Goal: Task Accomplishment & Management: Manage account settings

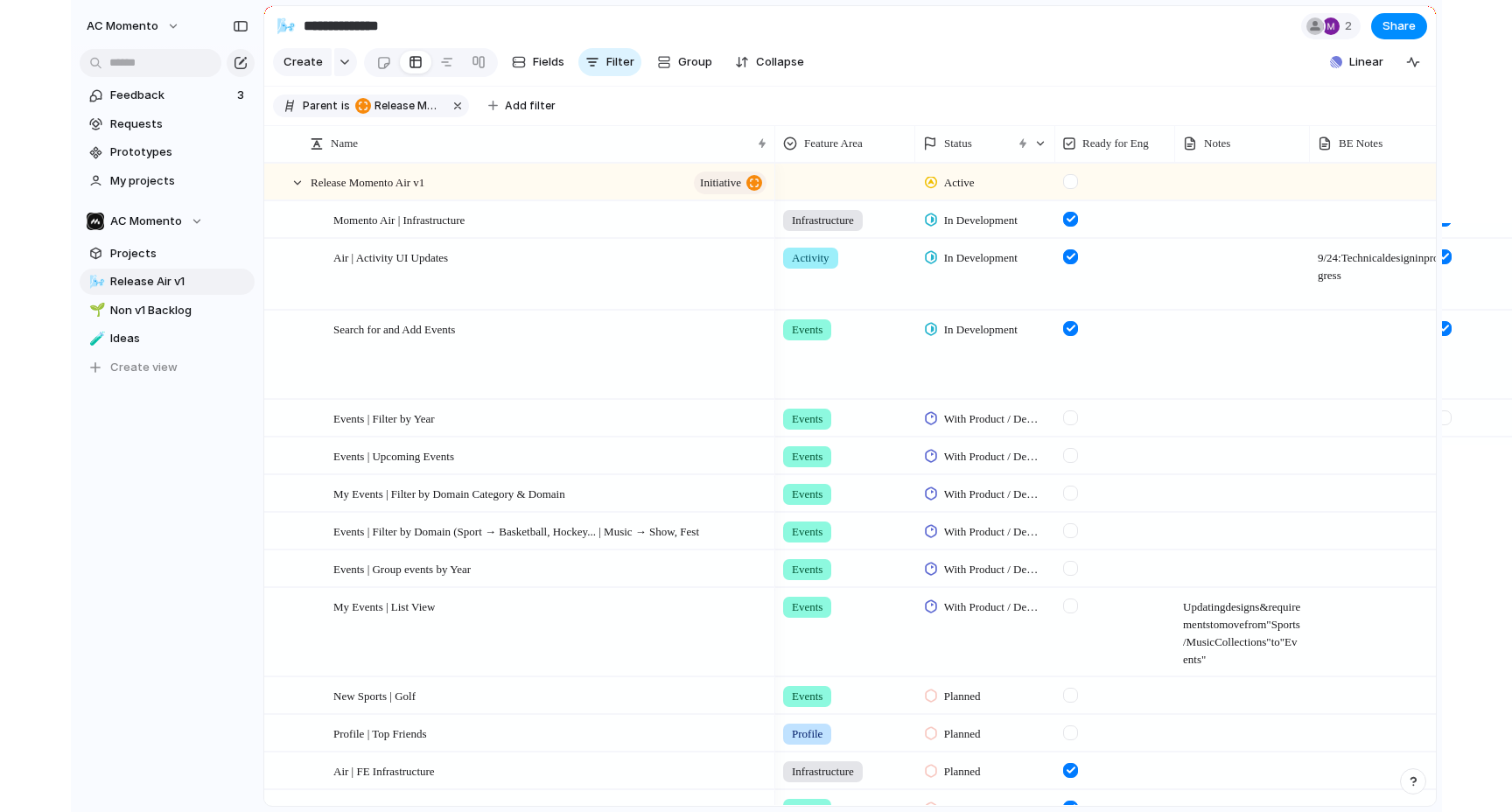
scroll to position [1, 0]
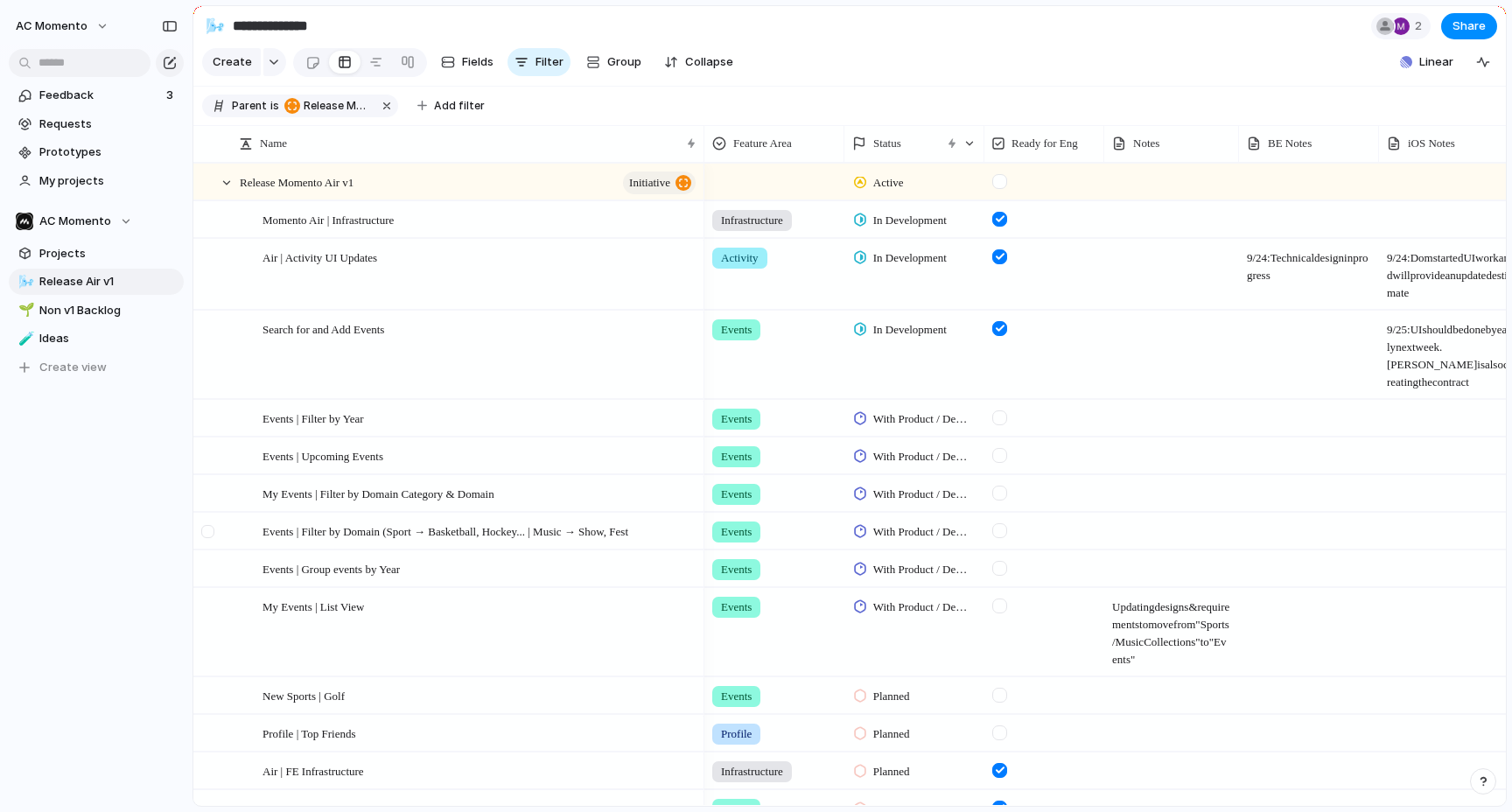
click at [220, 529] on div at bounding box center [210, 537] width 32 height 47
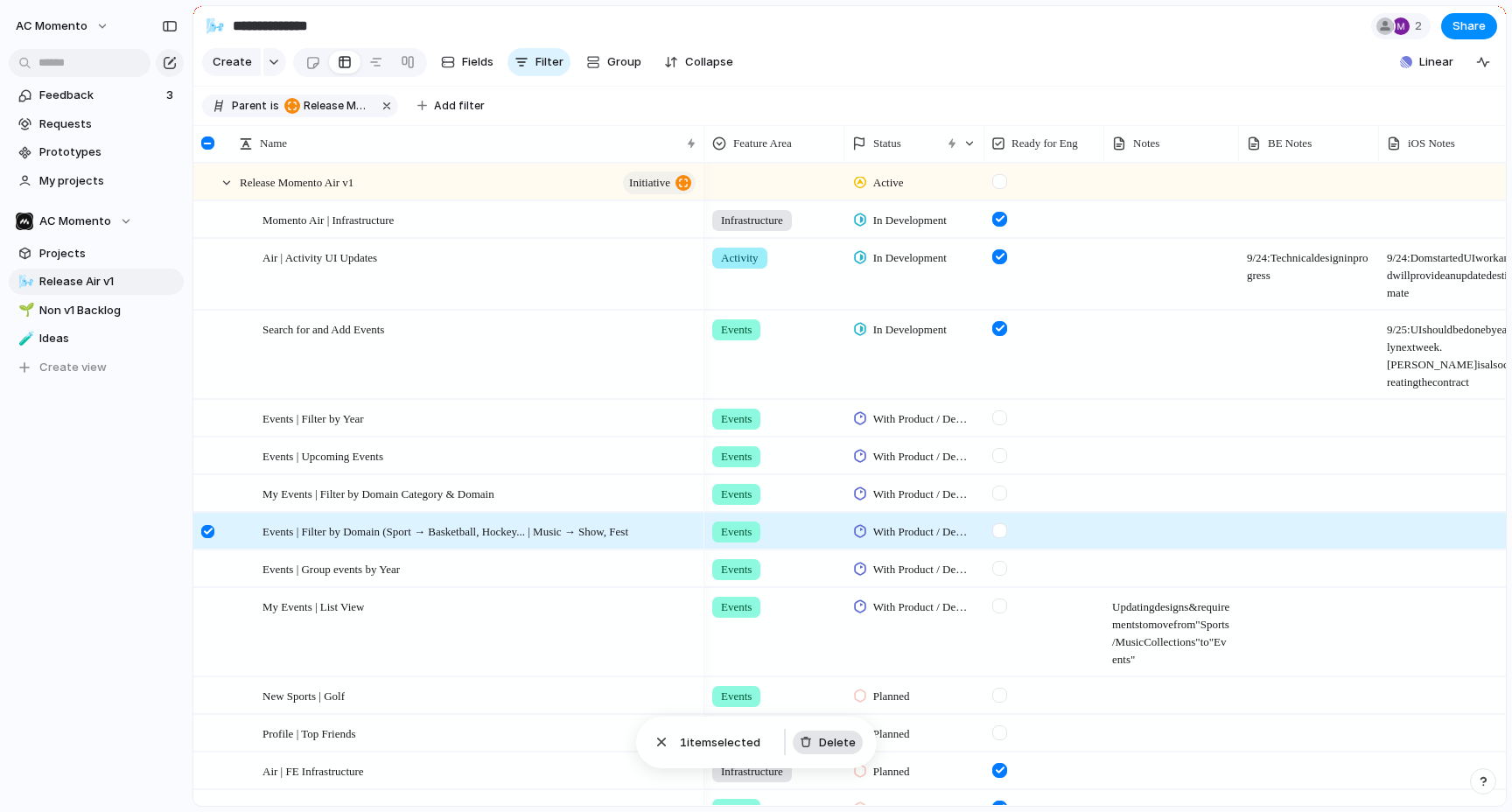
click at [837, 737] on span "Delete" at bounding box center [838, 742] width 37 height 18
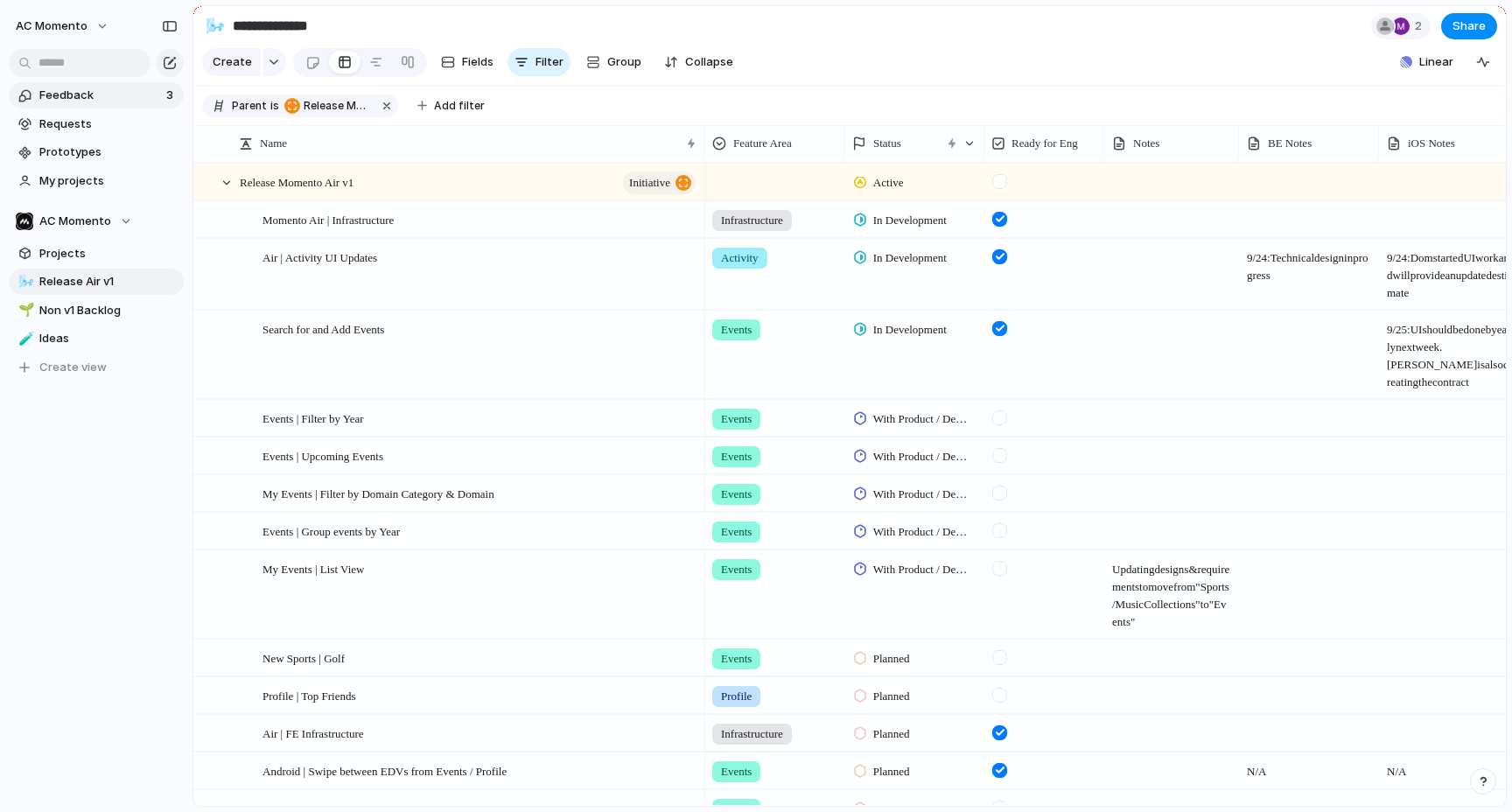
click at [65, 97] on span "Feedback" at bounding box center [99, 95] width 122 height 18
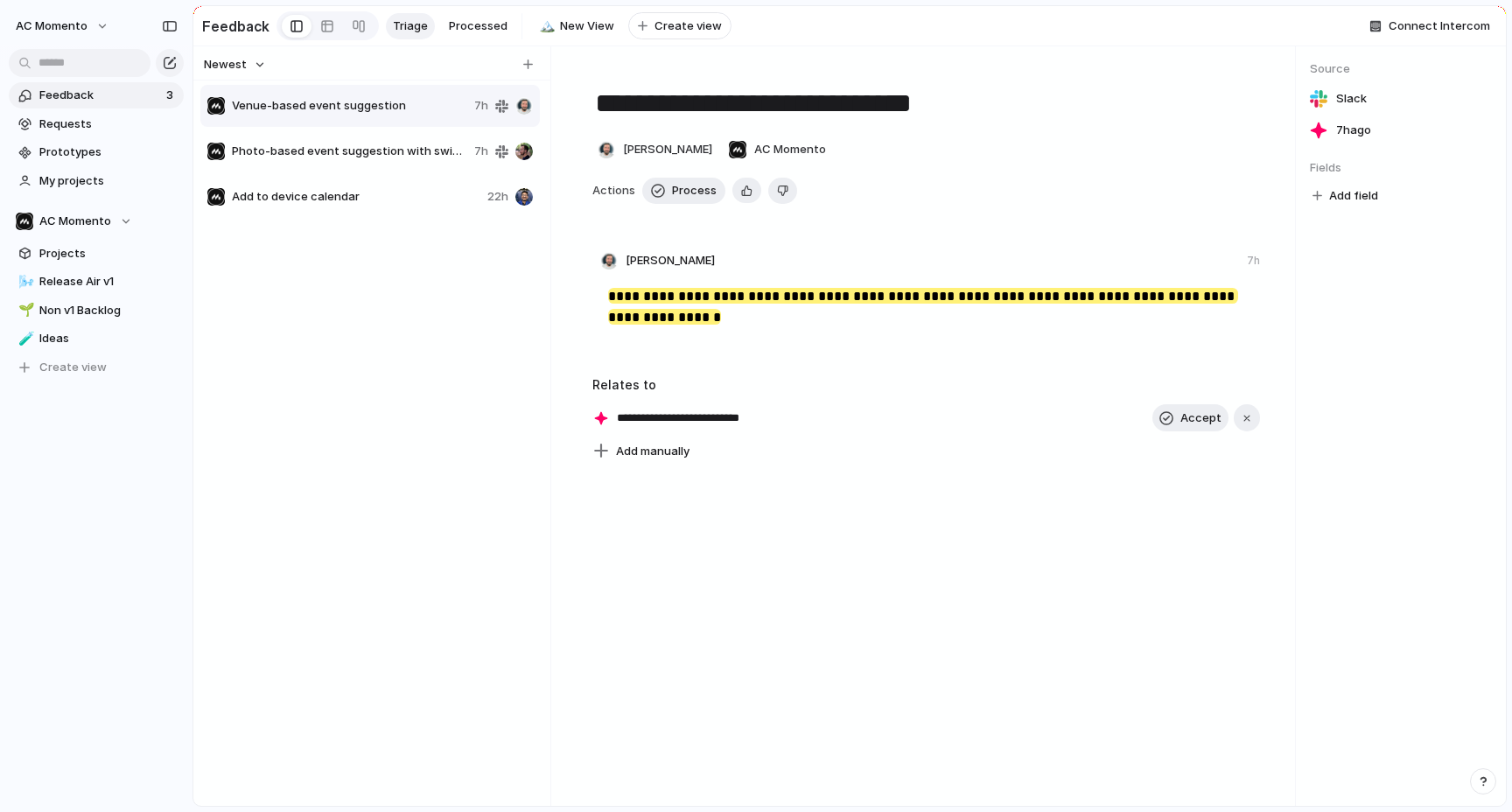
click at [393, 111] on span "Venue-based event suggestion" at bounding box center [350, 106] width 236 height 18
click at [365, 156] on span "Photo-based event suggestion with swipe confirmation" at bounding box center [350, 151] width 236 height 18
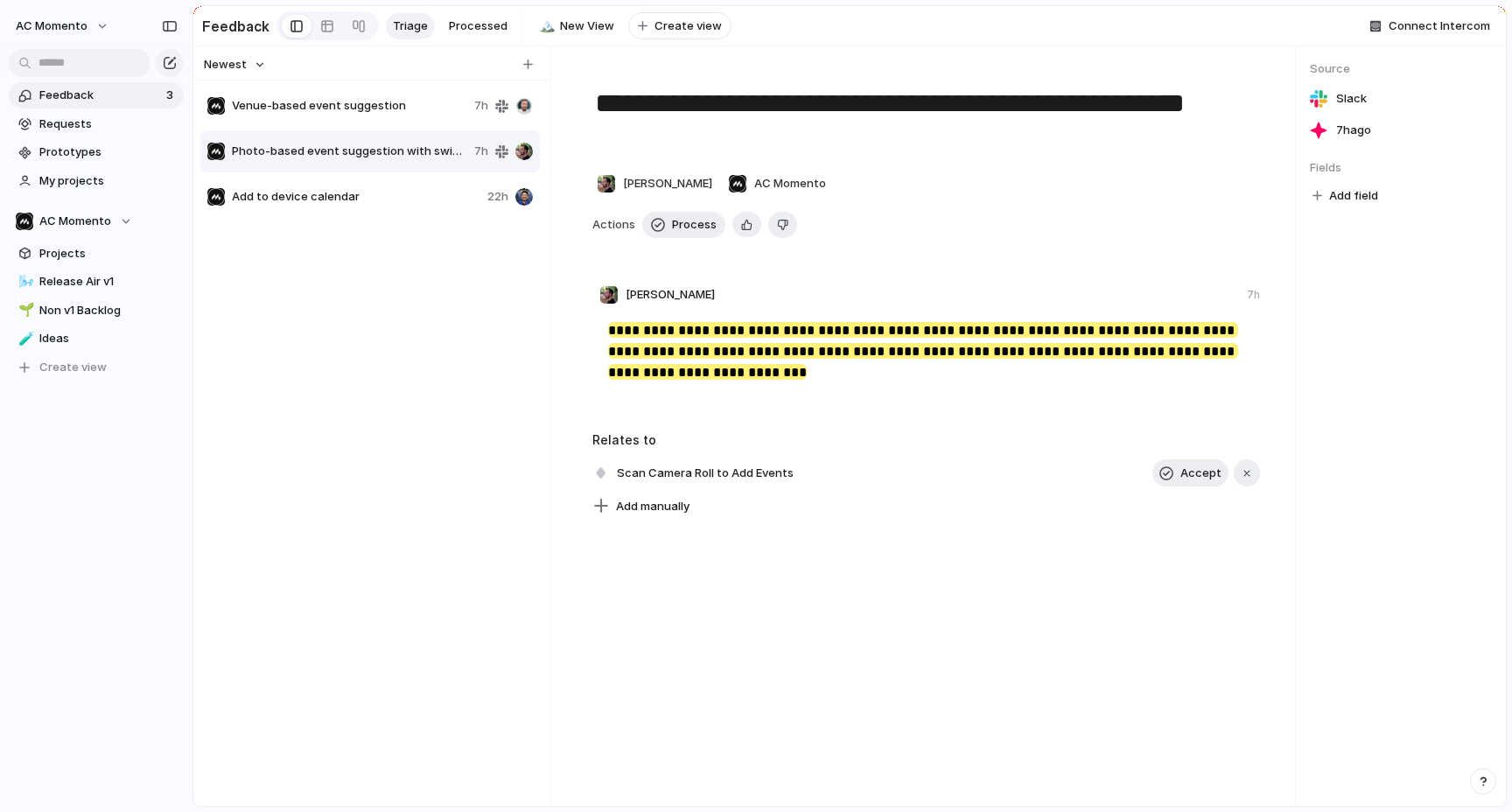
click at [355, 181] on div "Add to device calendar 22h" at bounding box center [370, 197] width 340 height 42
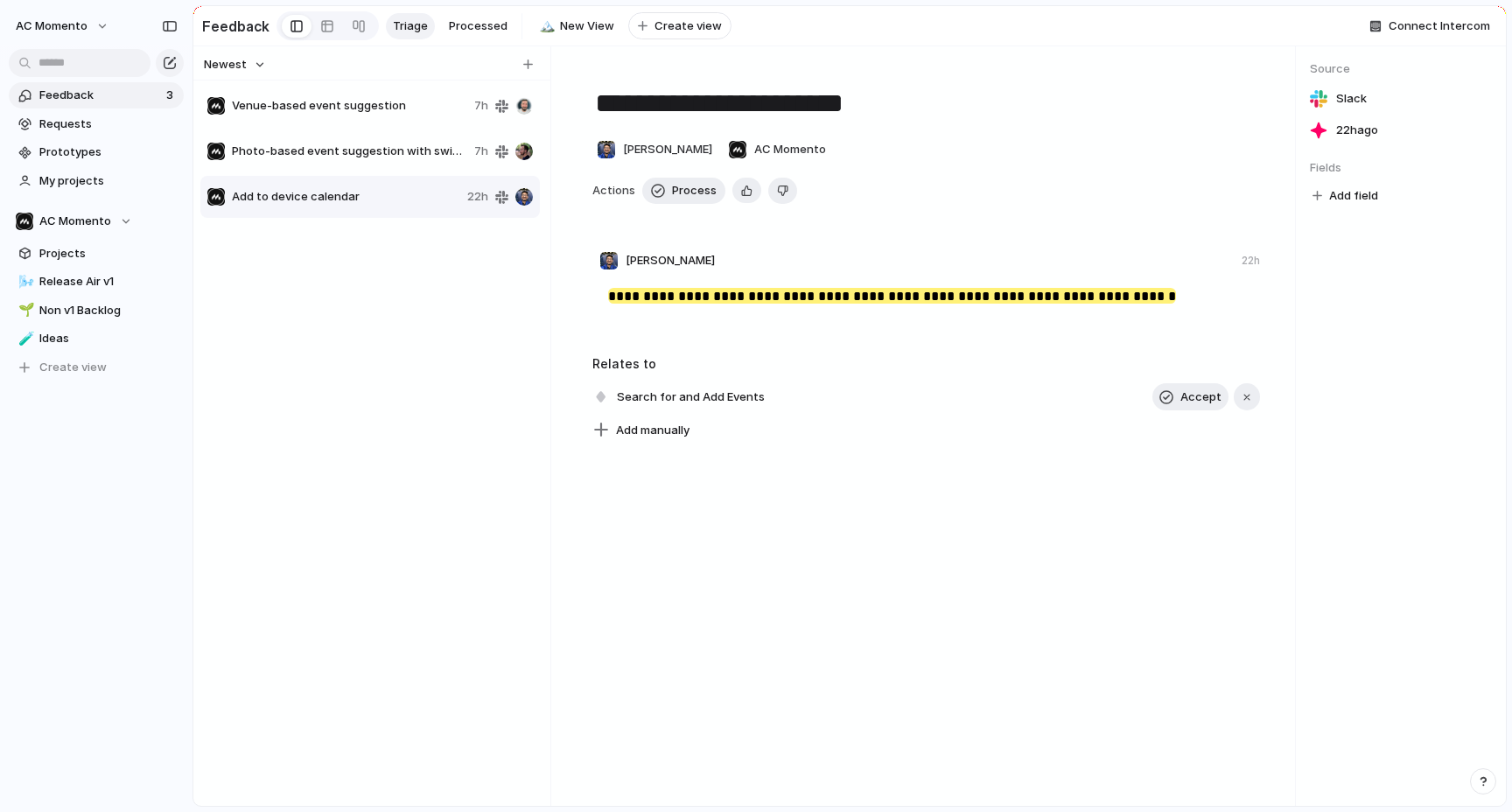
click at [328, 114] on span "Venue-based event suggestion" at bounding box center [350, 106] width 236 height 18
type textarea "**********"
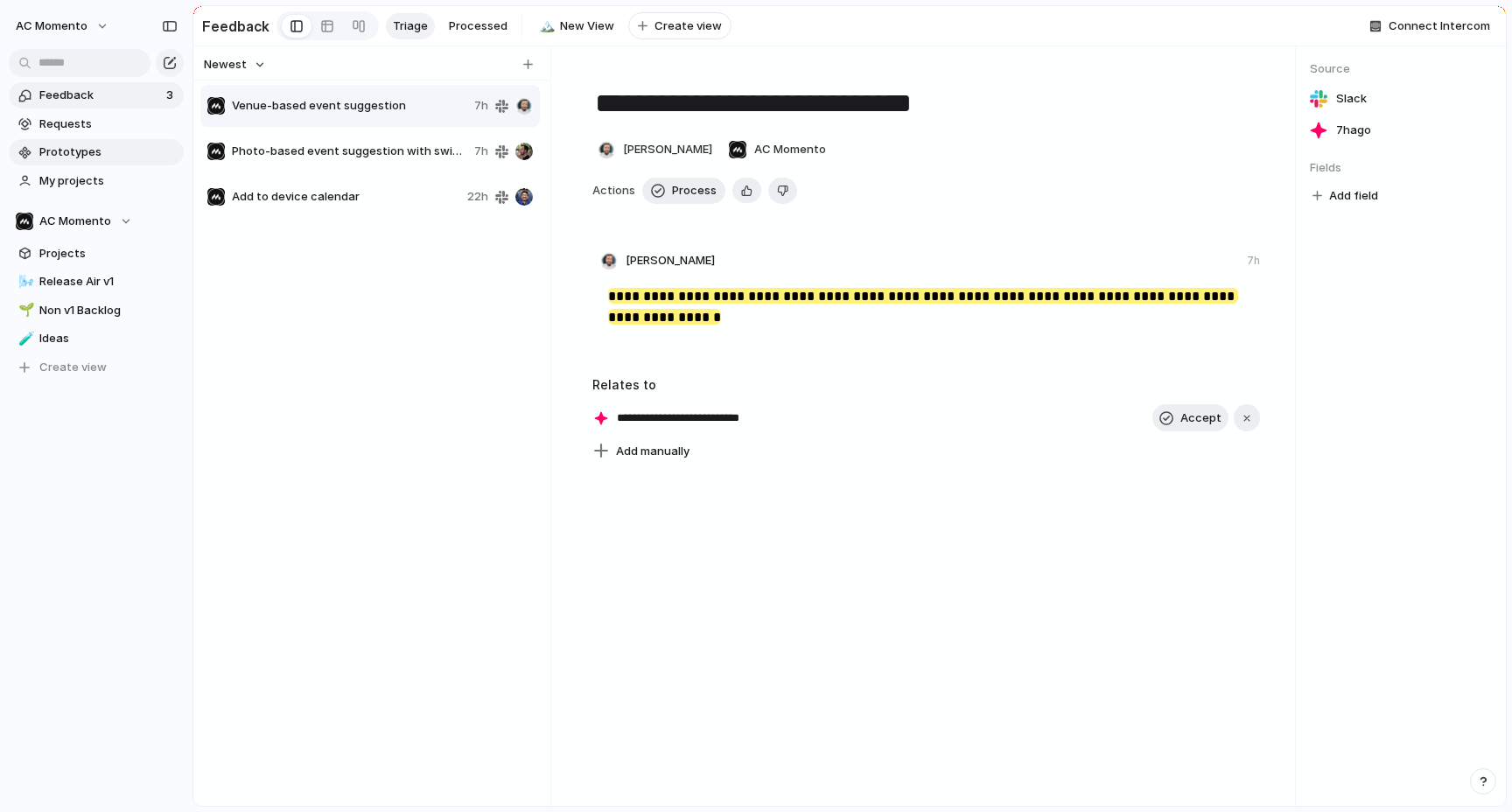
click at [75, 160] on span "Prototypes" at bounding box center [108, 152] width 138 height 18
click at [73, 277] on span "Release Air v1" at bounding box center [108, 281] width 138 height 18
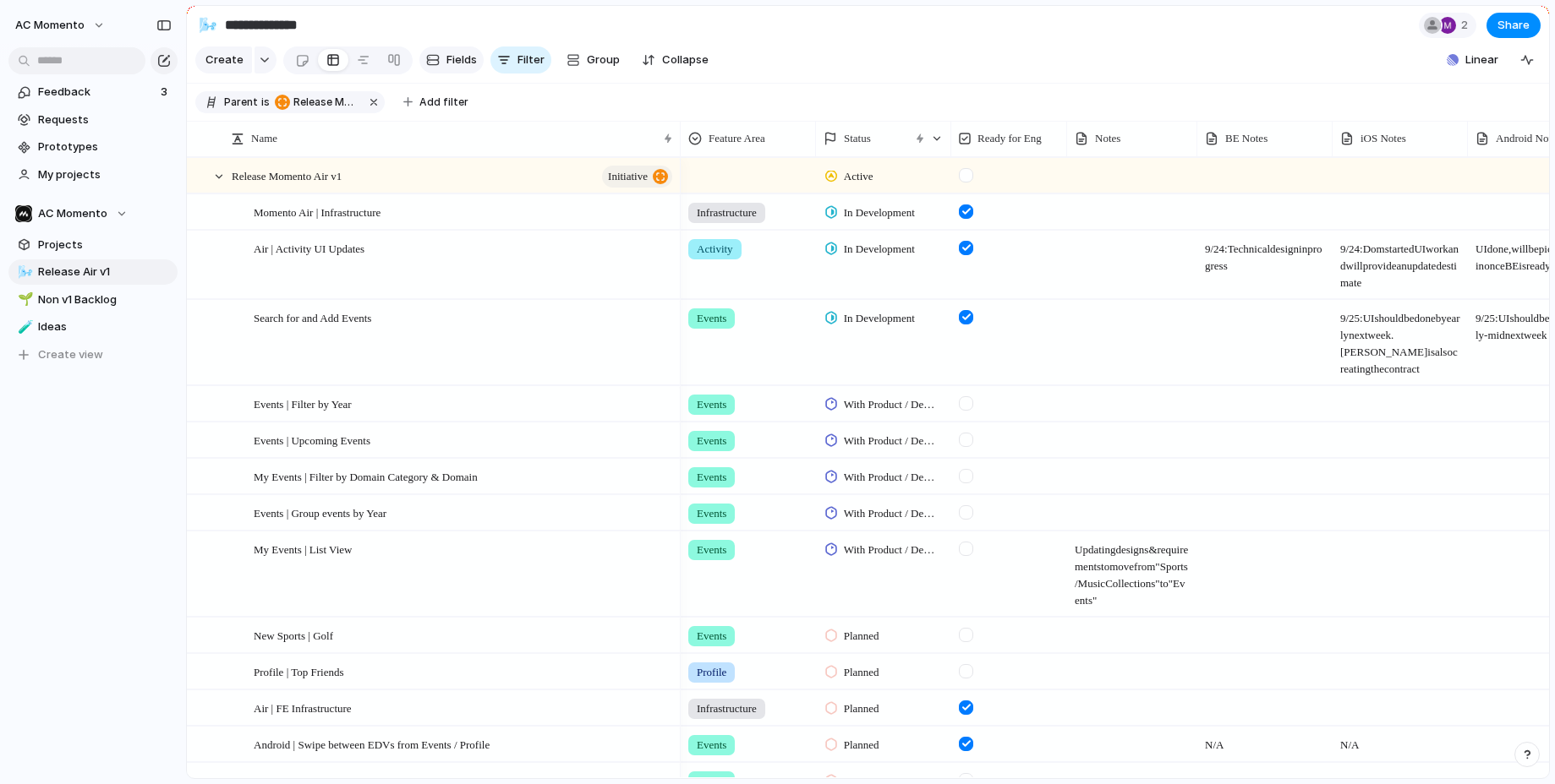
click at [468, 59] on span "Fields" at bounding box center [462, 60] width 30 height 17
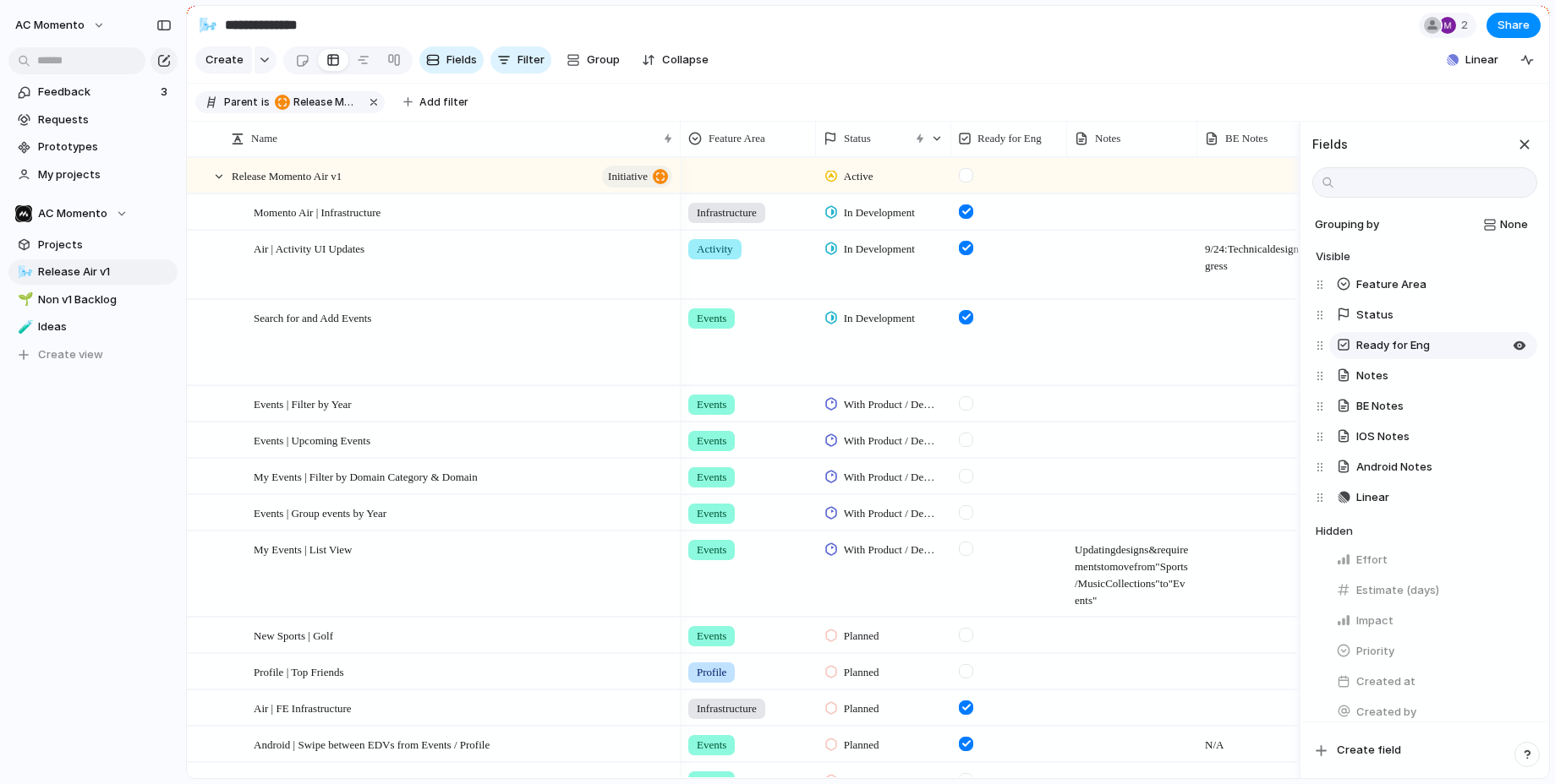
click at [1460, 348] on button "Ready for Eng" at bounding box center [1433, 346] width 208 height 27
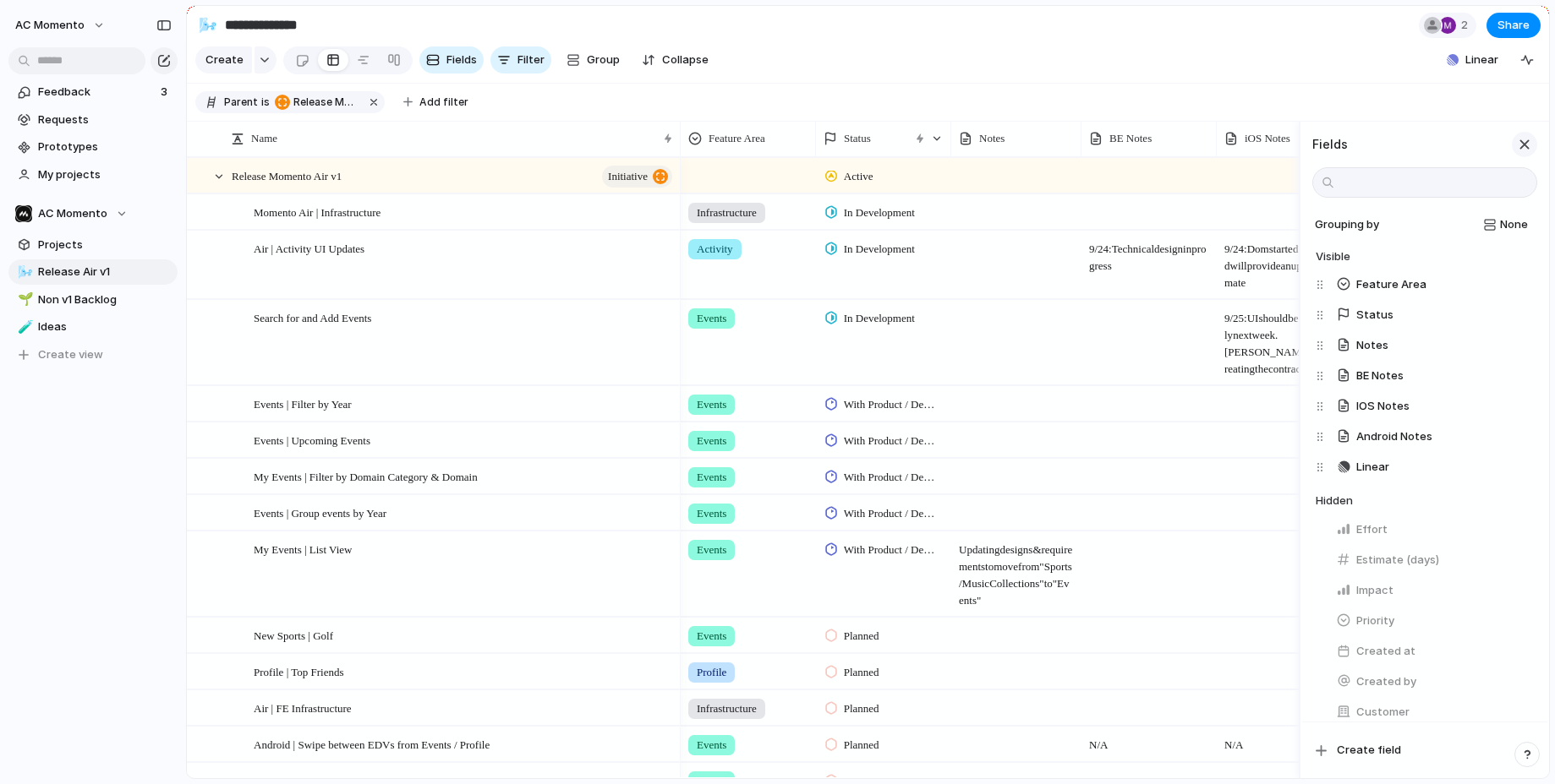
click at [1460, 142] on div "button" at bounding box center [1524, 144] width 19 height 19
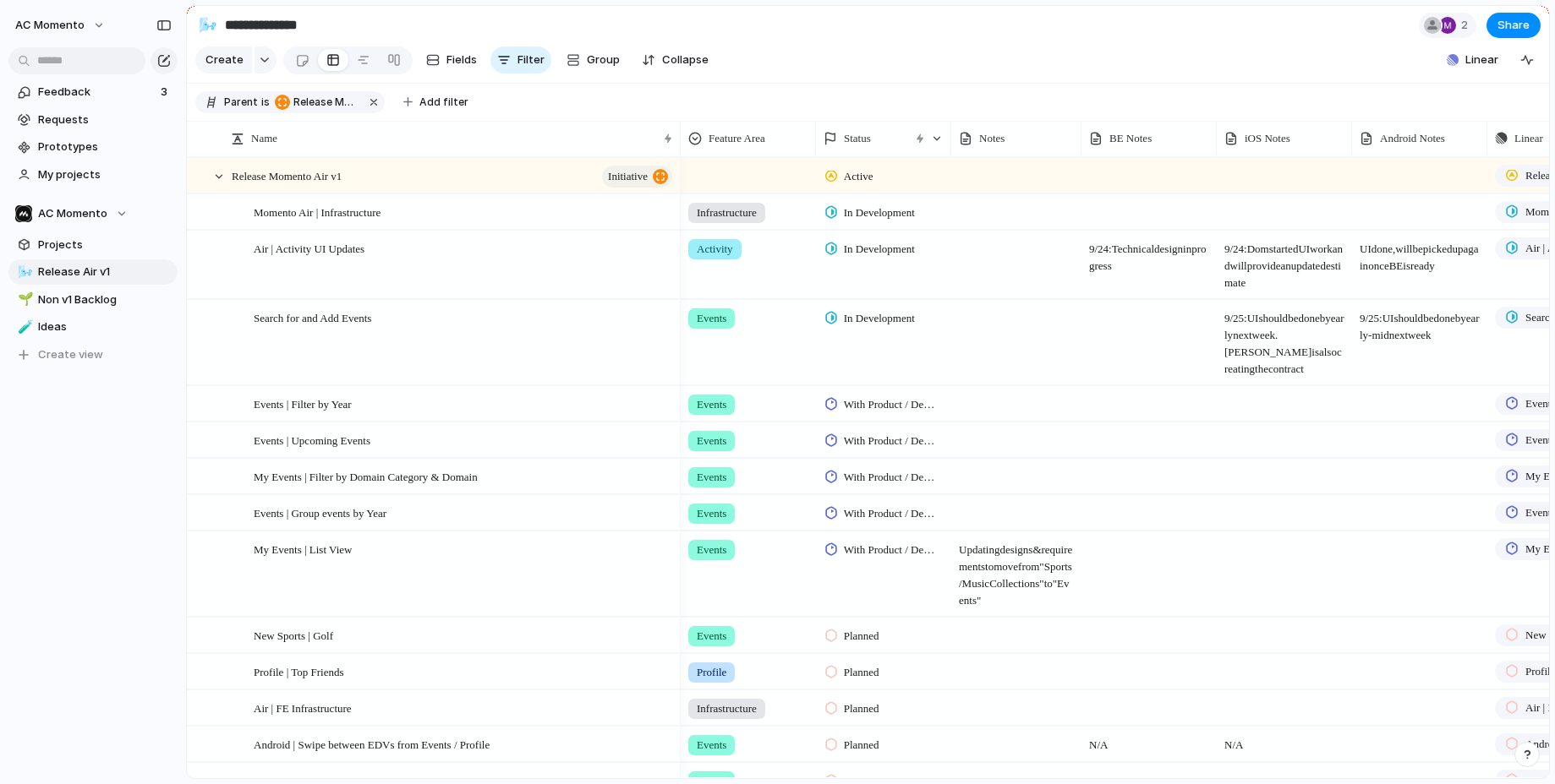
click at [885, 399] on span "With Product / Design" at bounding box center [890, 404] width 93 height 17
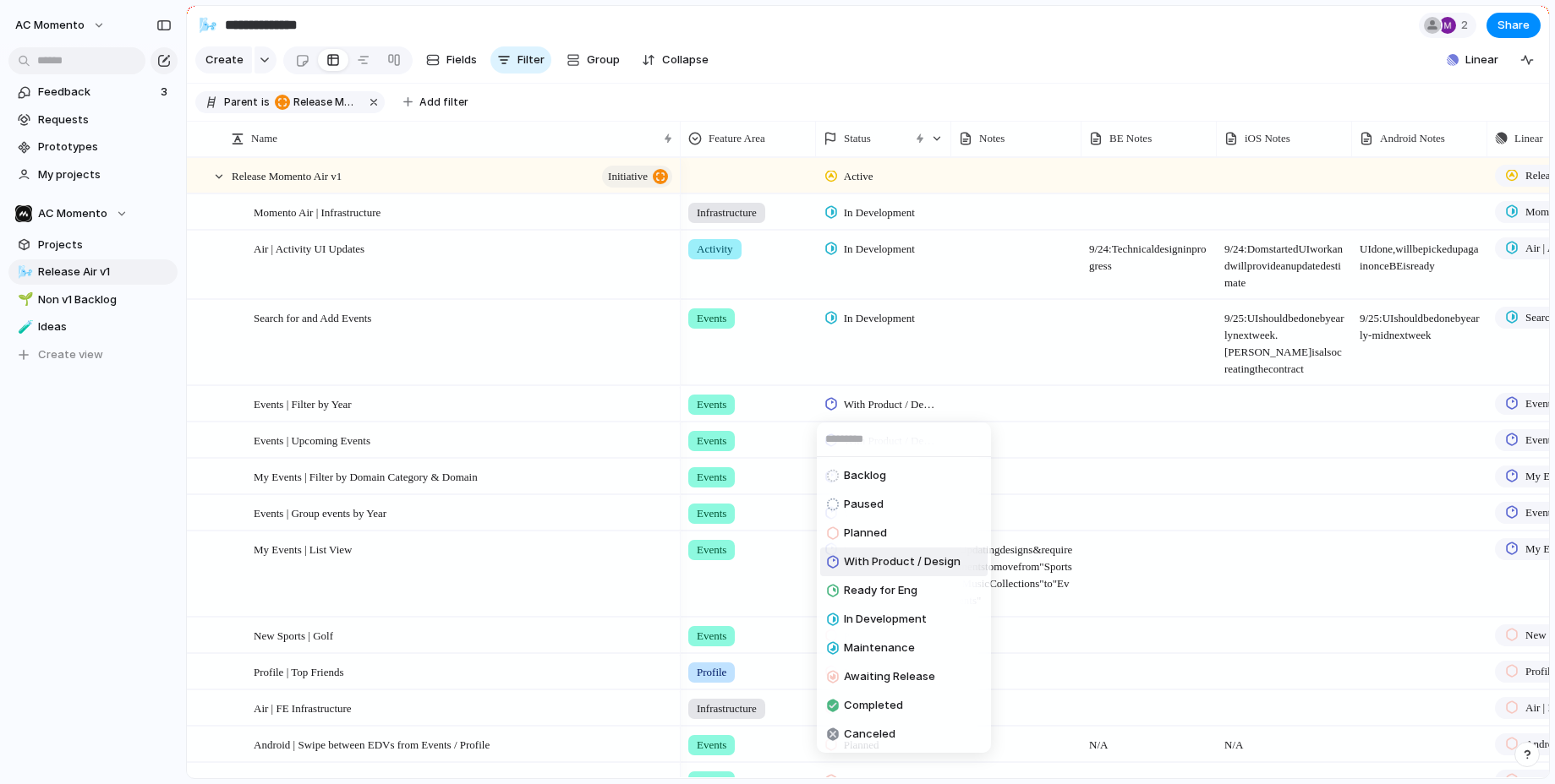
click at [884, 401] on div "Backlog Paused Planned With Product / Design Ready for Eng In Development Maint…" at bounding box center [777, 392] width 1555 height 784
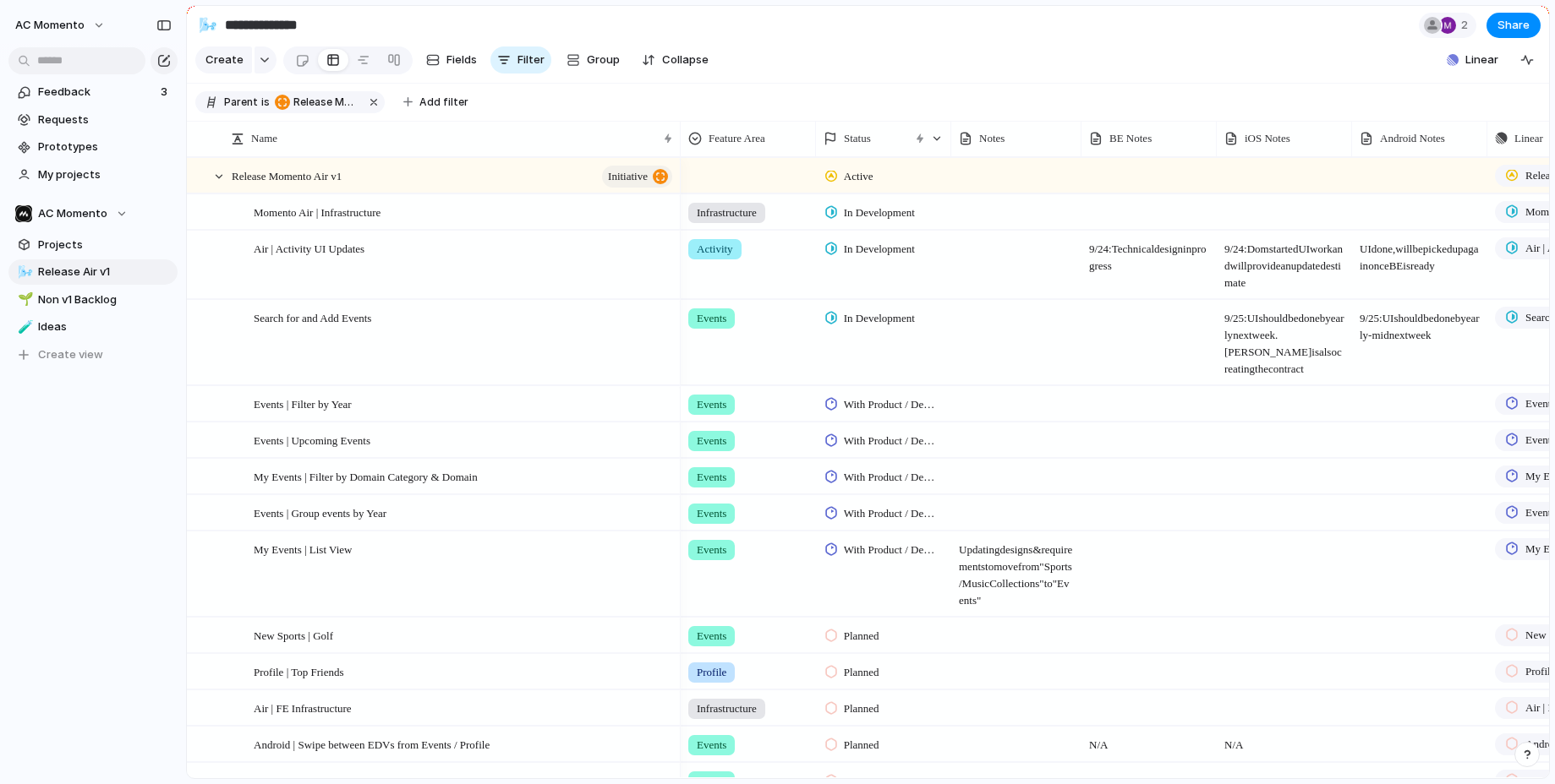
click at [868, 400] on span "With Product / Design" at bounding box center [890, 404] width 93 height 17
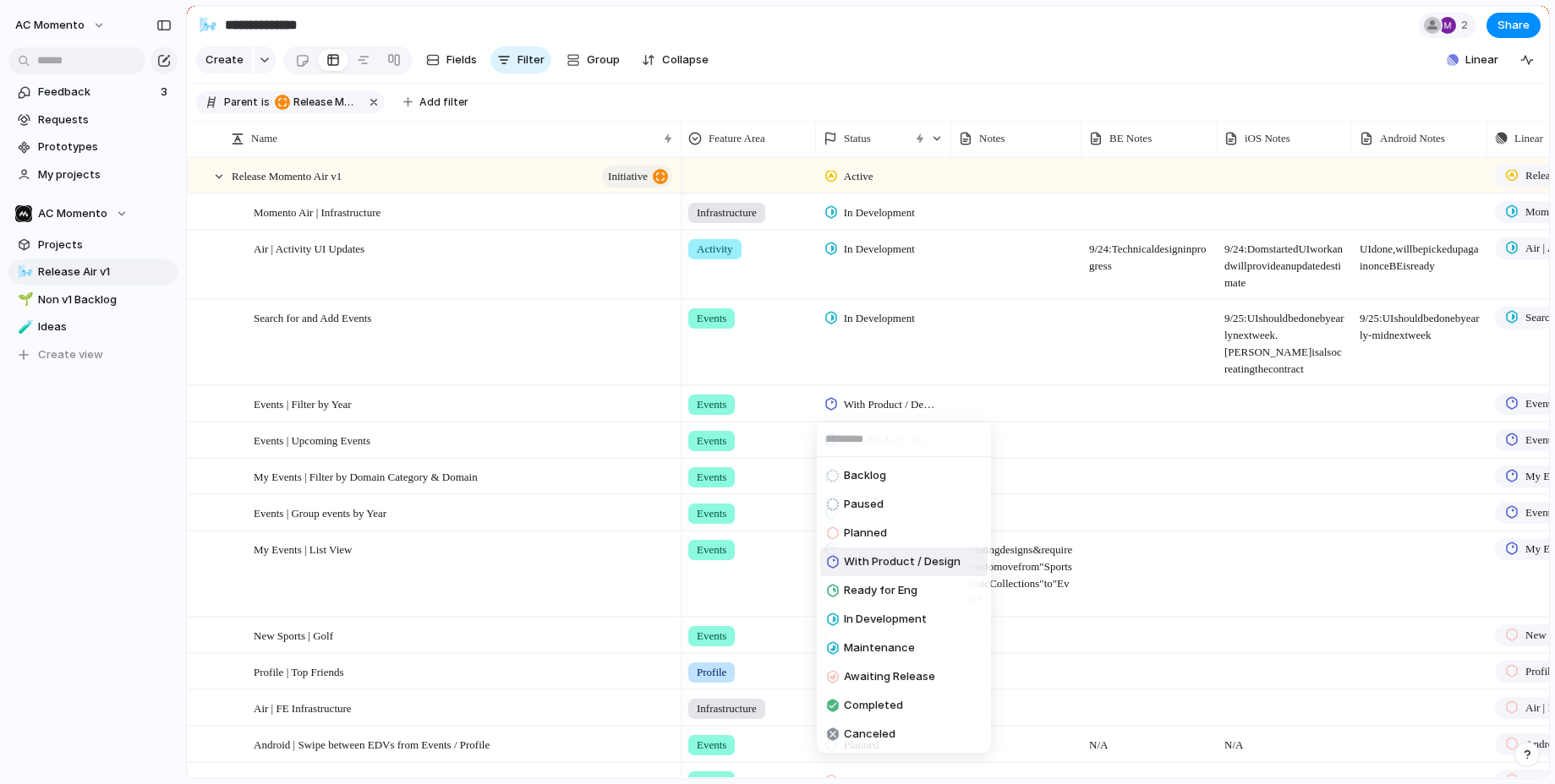
click at [868, 401] on div "Backlog Paused Planned With Product / Design Ready for Eng In Development Maint…" at bounding box center [777, 392] width 1555 height 784
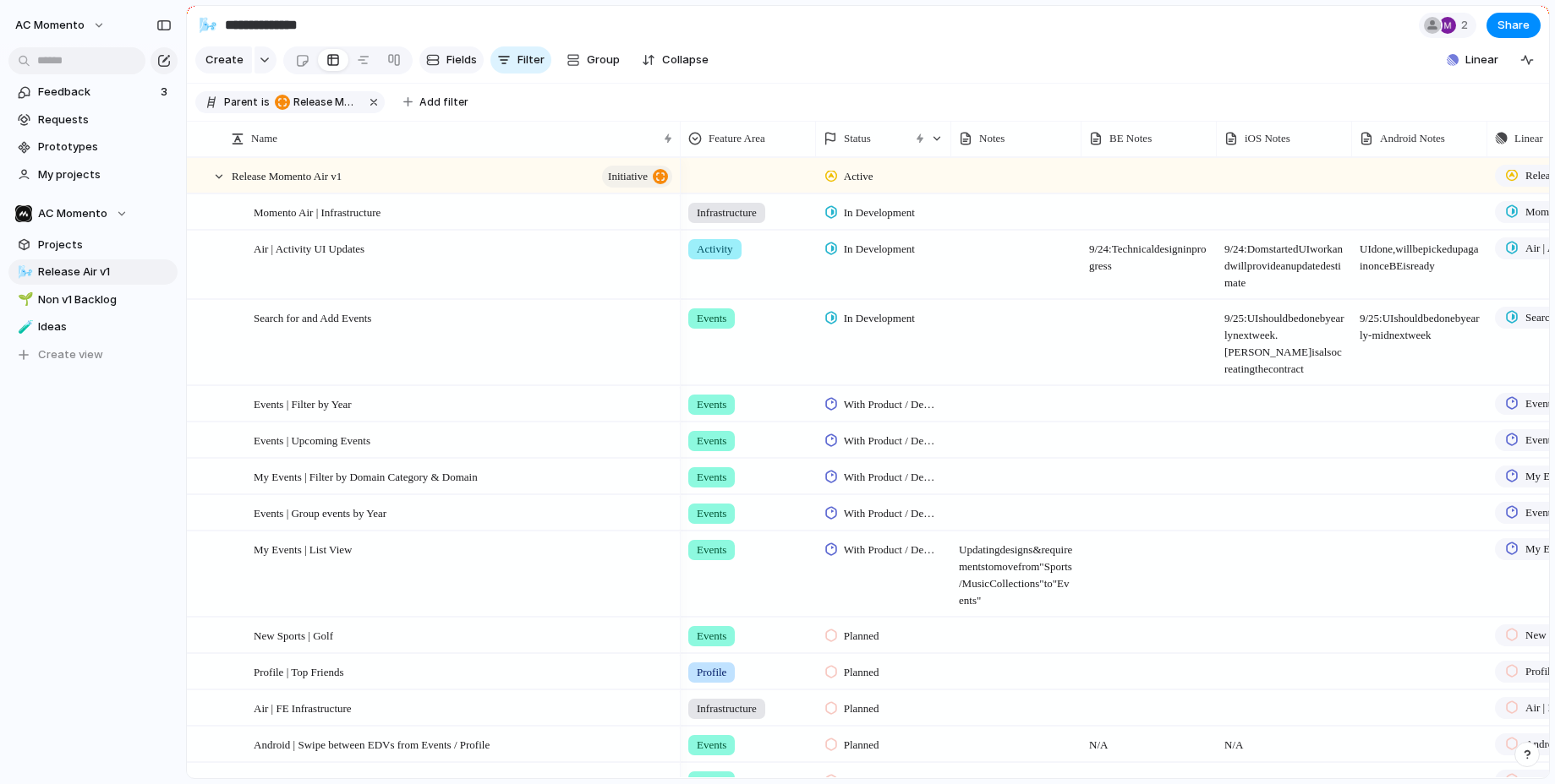
click at [446, 55] on span "Fields" at bounding box center [462, 60] width 30 height 17
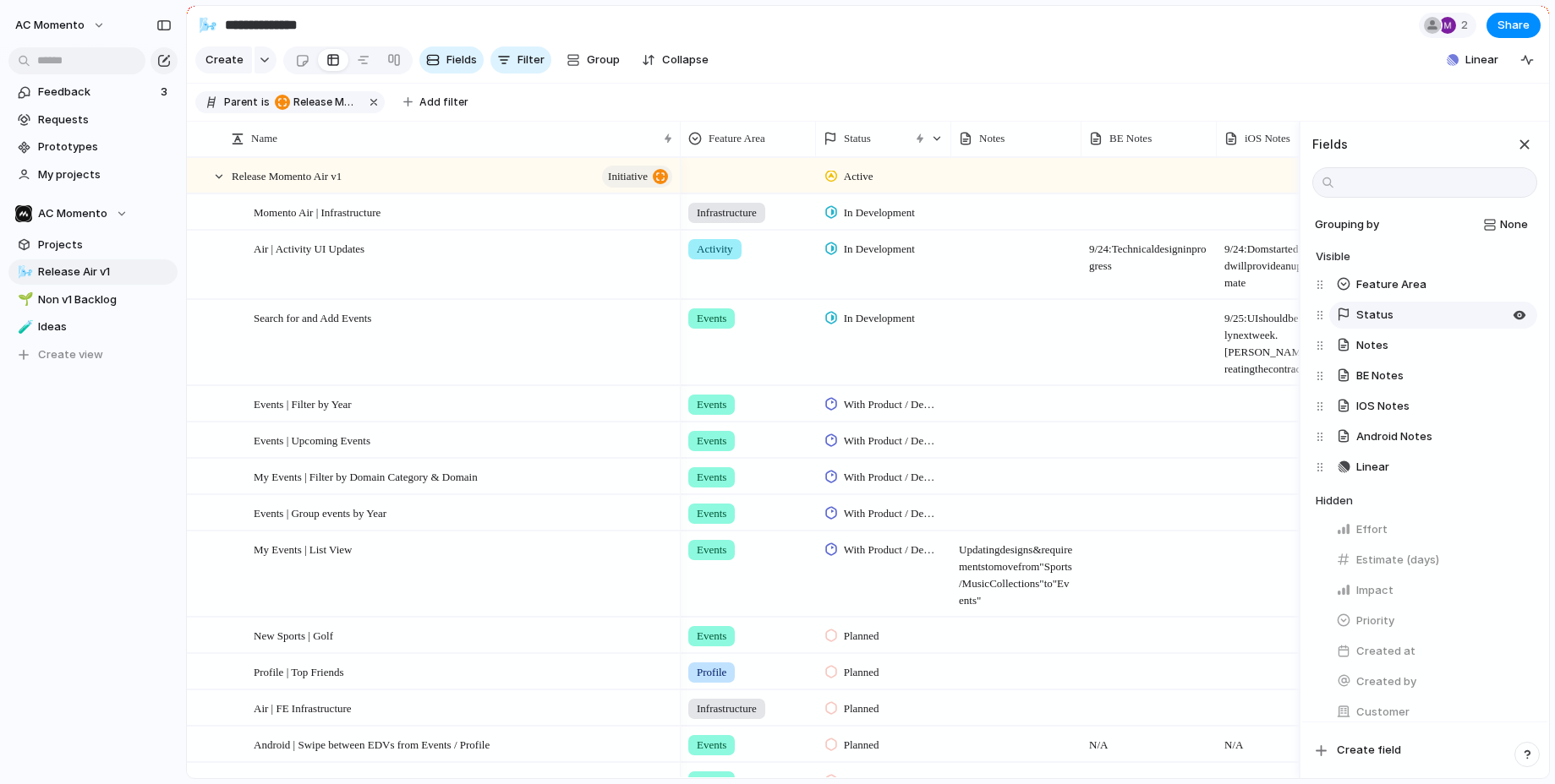
click at [1484, 312] on button "Status" at bounding box center [1433, 315] width 208 height 27
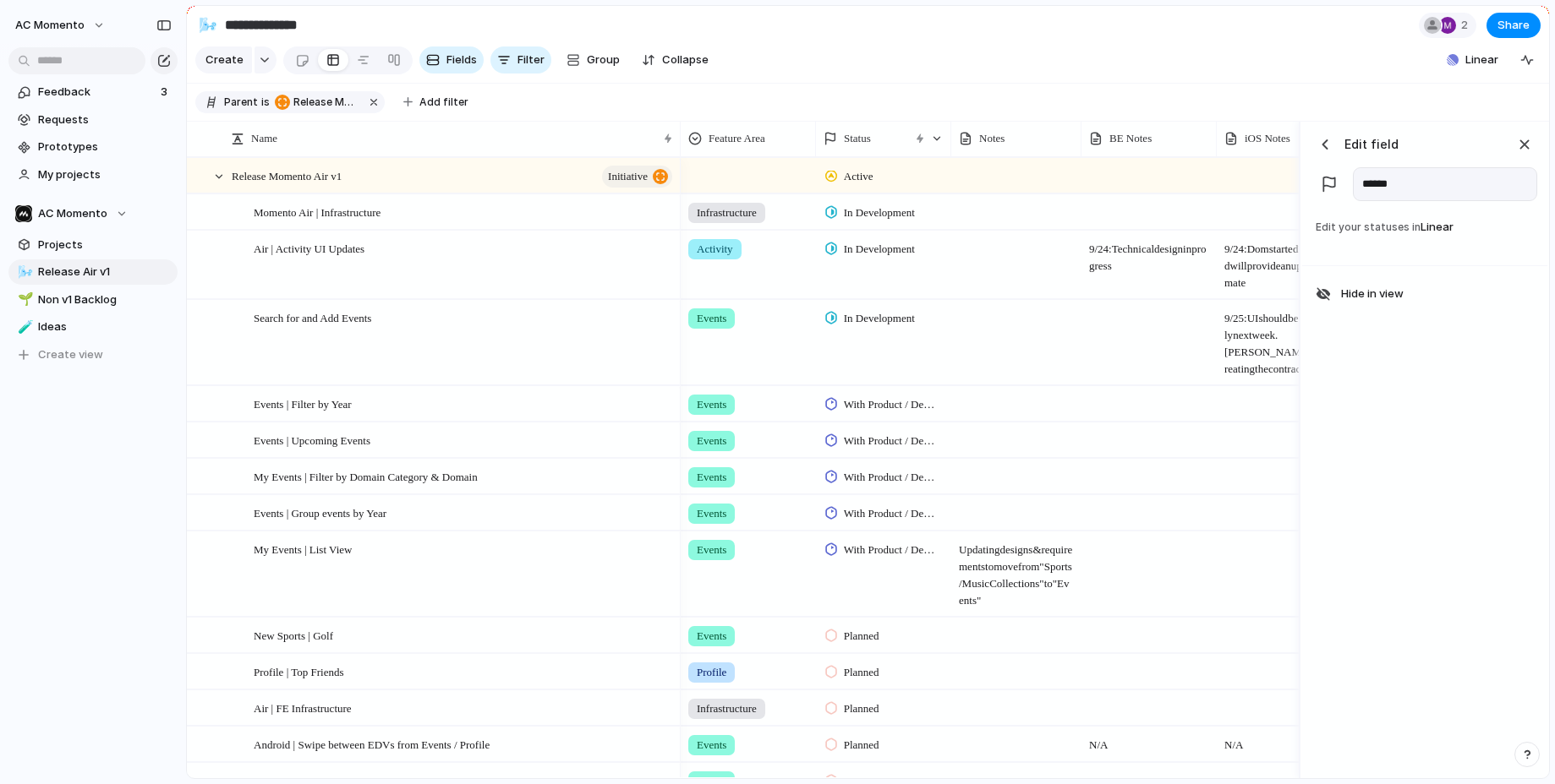
click at [1422, 229] on link "Linear" at bounding box center [1437, 226] width 33 height 13
